Goal: Task Accomplishment & Management: Use online tool/utility

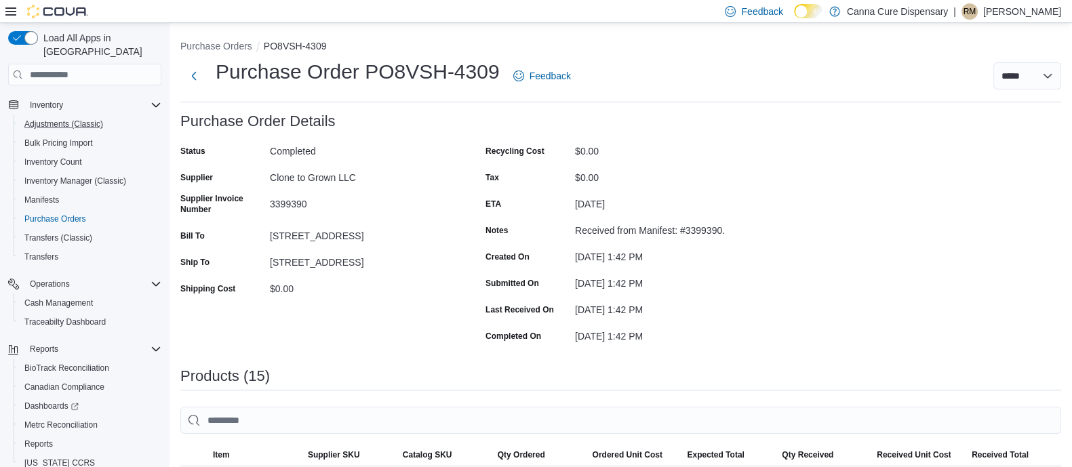
scroll to position [194, 0]
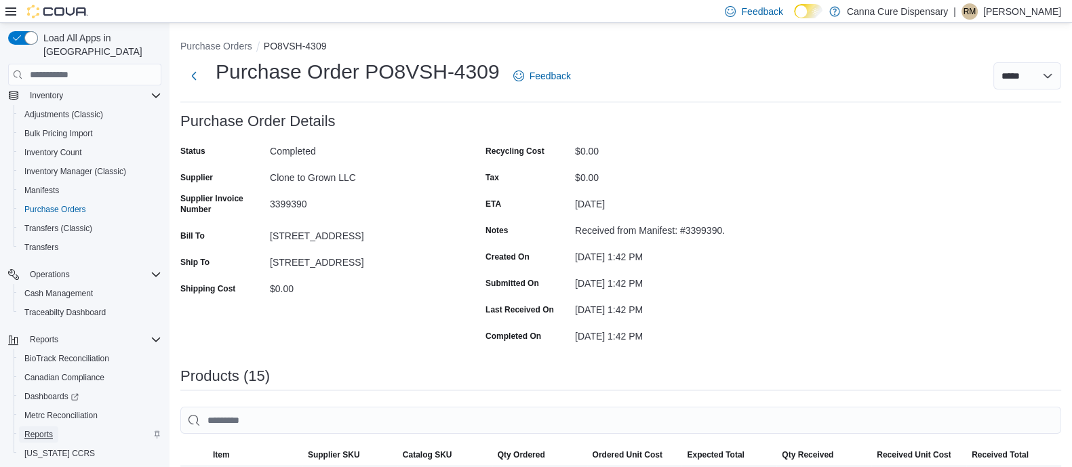
click at [29, 429] on span "Reports" at bounding box center [38, 434] width 28 height 11
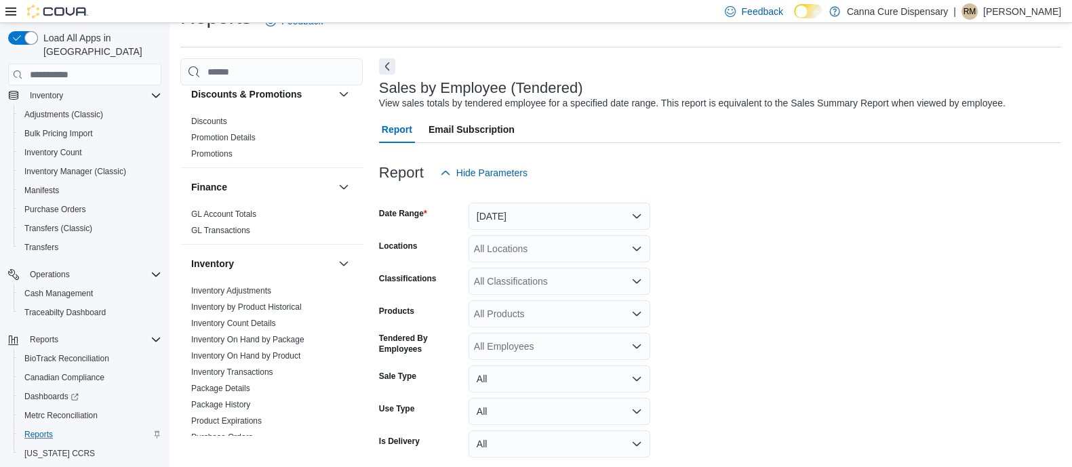
scroll to position [354, 0]
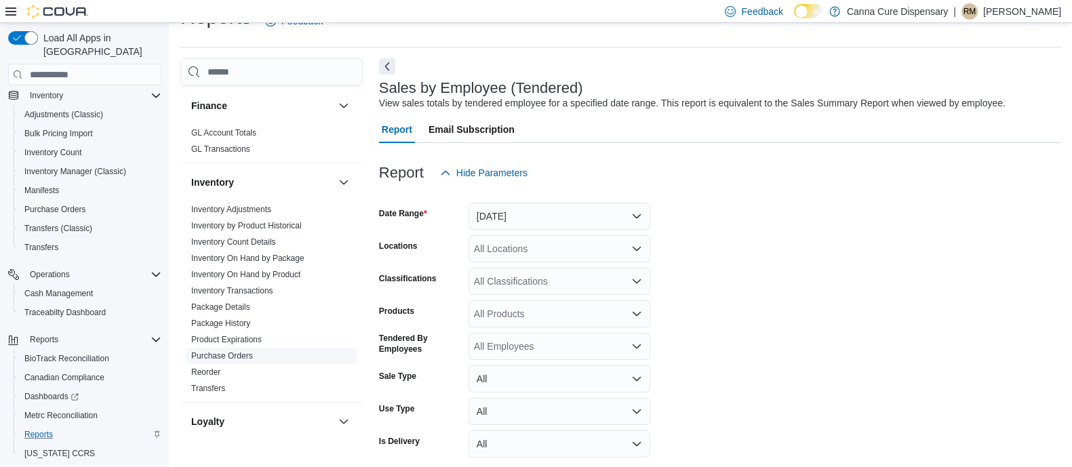
click at [220, 360] on span "Purchase Orders" at bounding box center [272, 356] width 172 height 16
click at [210, 356] on link "Purchase Orders" at bounding box center [222, 355] width 62 height 9
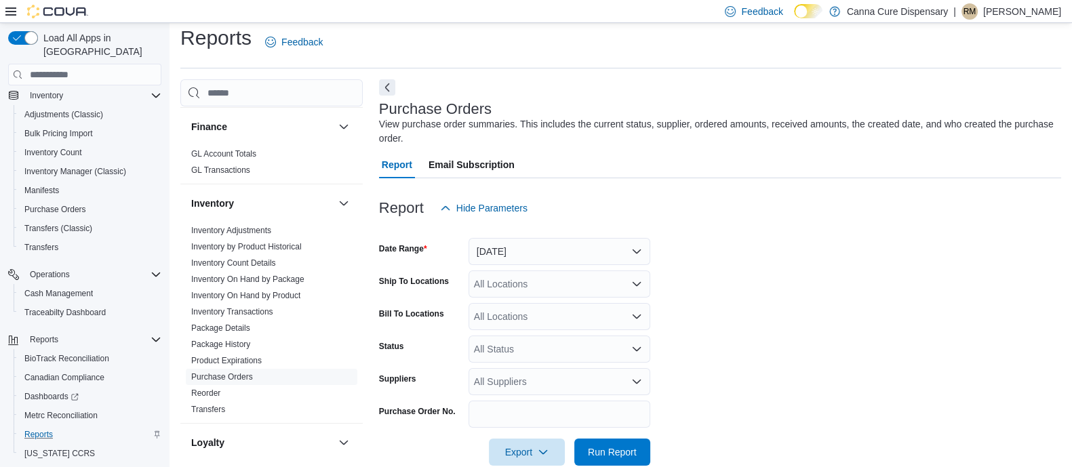
scroll to position [35, 0]
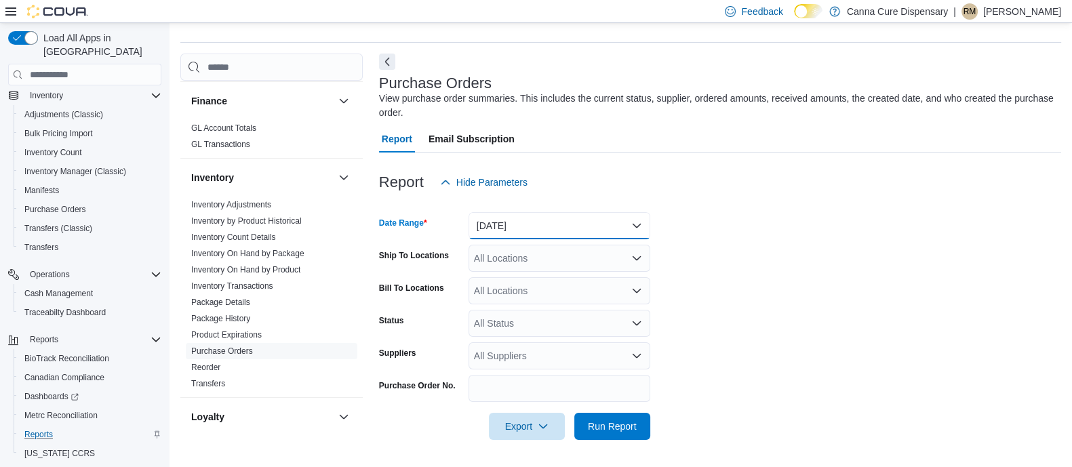
click at [523, 220] on button "[DATE]" at bounding box center [559, 225] width 182 height 27
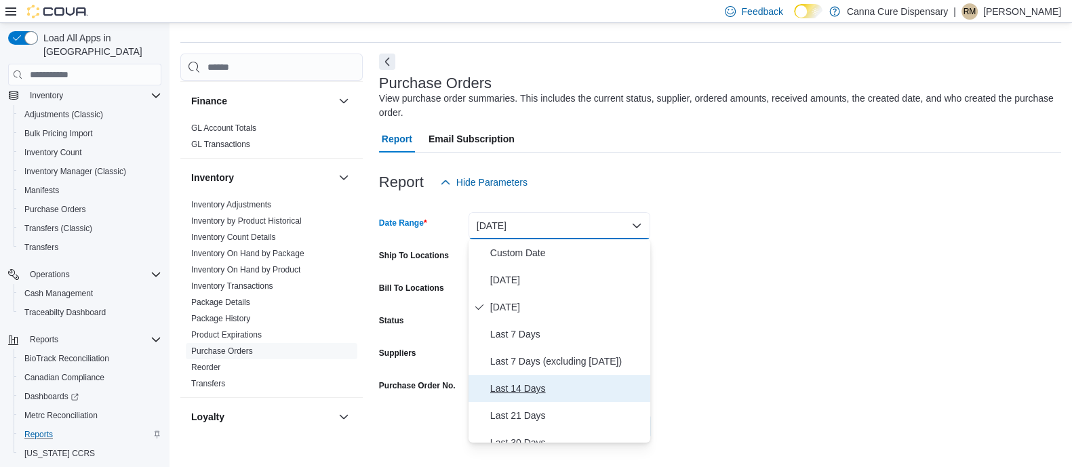
click at [519, 386] on span "Last 14 Days" at bounding box center [567, 388] width 155 height 16
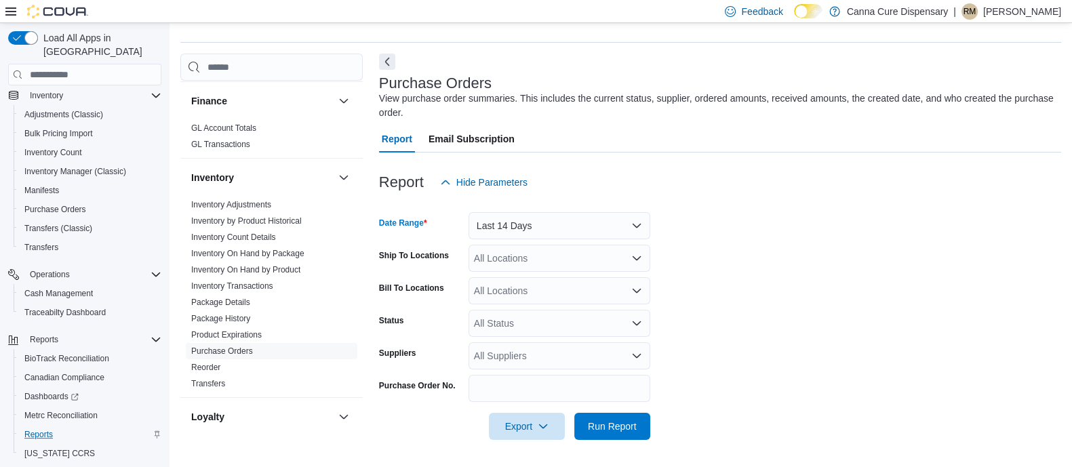
click at [523, 263] on div "All Locations" at bounding box center [559, 258] width 182 height 27
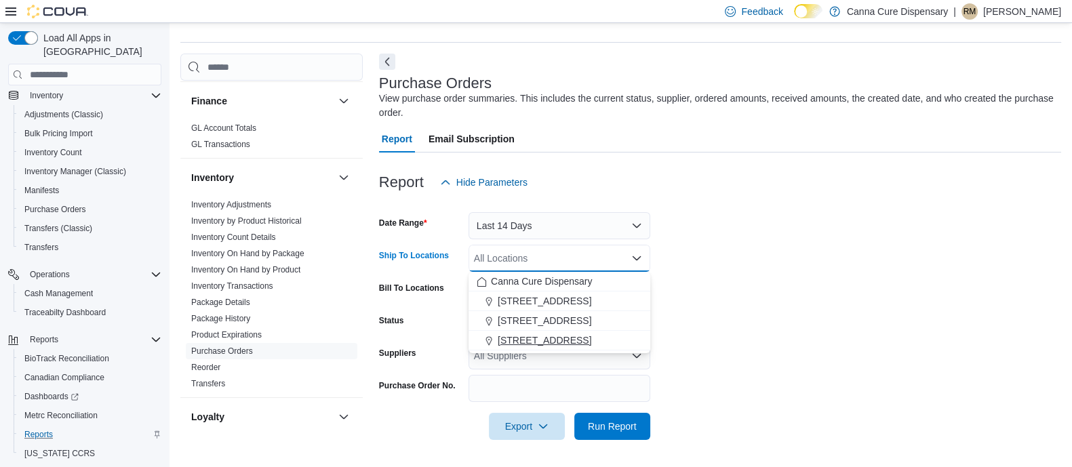
click at [552, 340] on span "[STREET_ADDRESS]" at bounding box center [545, 341] width 94 height 14
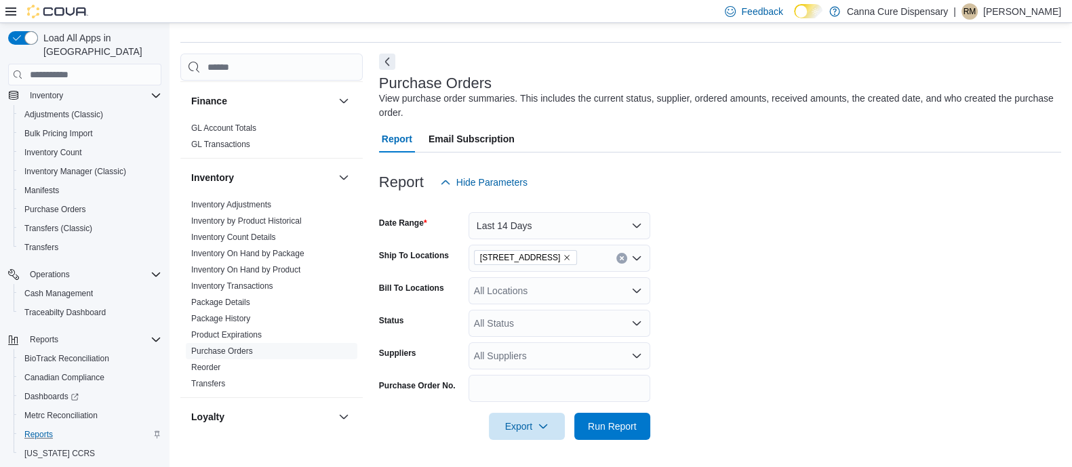
click at [683, 273] on form "Date Range Last 14 Days Ship To Locations [STREET_ADDRESS] Bill To Locations Al…" at bounding box center [720, 318] width 682 height 244
click at [590, 291] on div "All Locations" at bounding box center [559, 290] width 182 height 27
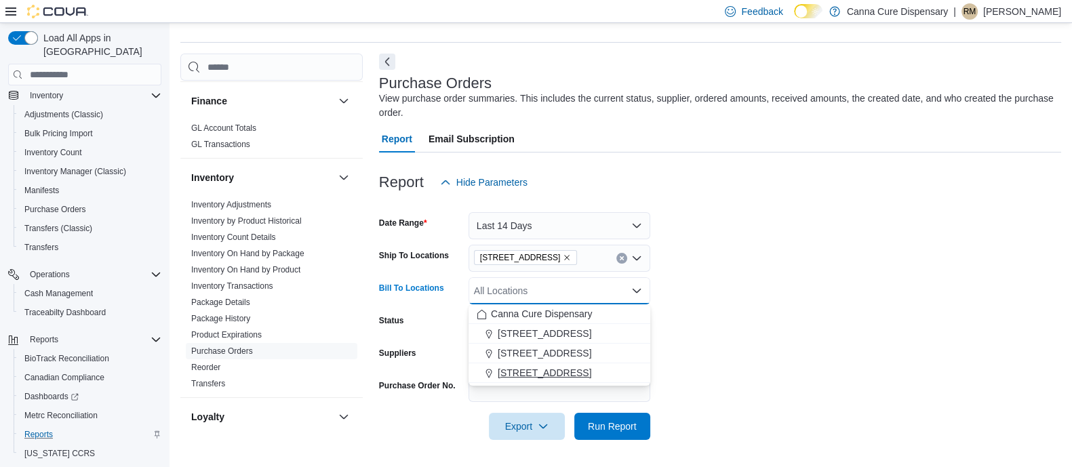
click at [566, 376] on span "[STREET_ADDRESS]" at bounding box center [545, 373] width 94 height 14
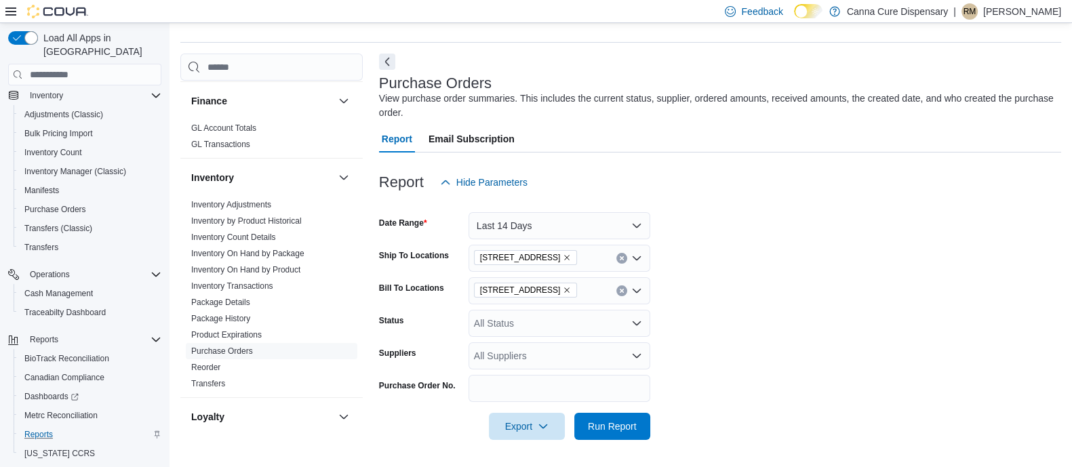
click at [767, 356] on form "Date Range Last 14 Days Ship To Locations [STREET_ADDRESS] Bill To Locations [S…" at bounding box center [720, 318] width 682 height 244
click at [634, 428] on span "Run Report" at bounding box center [612, 426] width 49 height 14
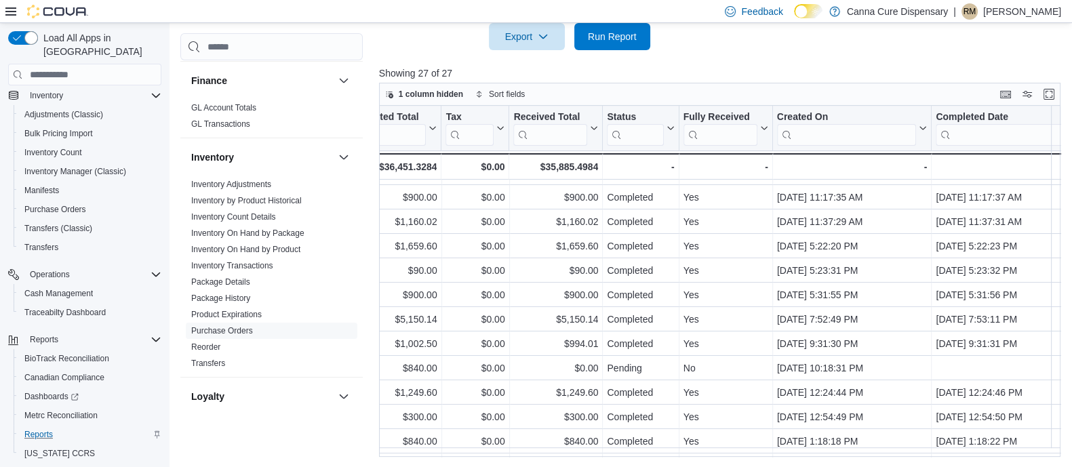
scroll to position [336, 899]
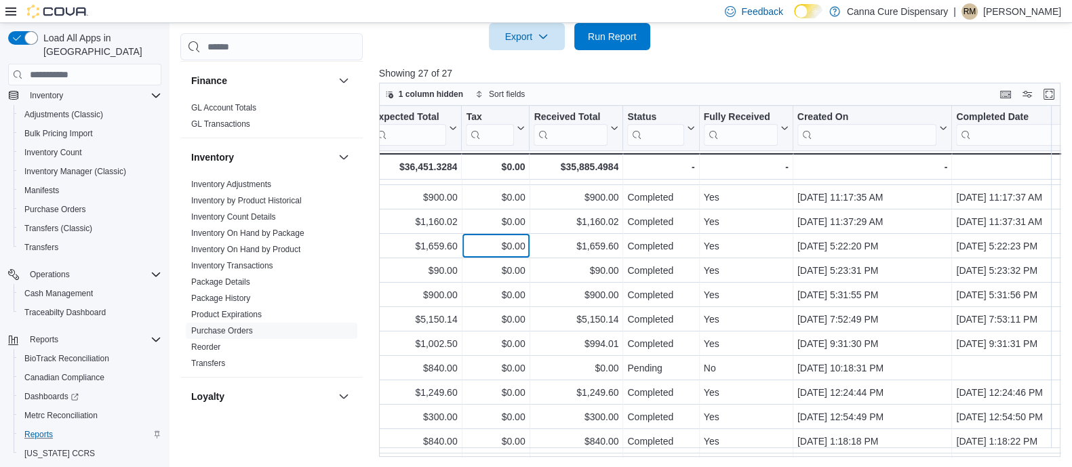
click at [506, 246] on div "$0.00" at bounding box center [495, 247] width 59 height 16
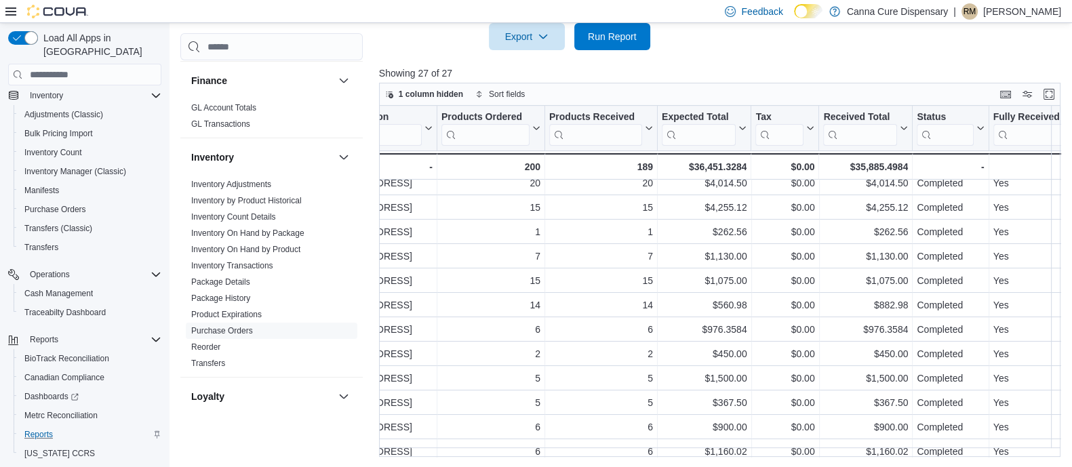
scroll to position [106, 614]
